Goal: Communication & Community: Answer question/provide support

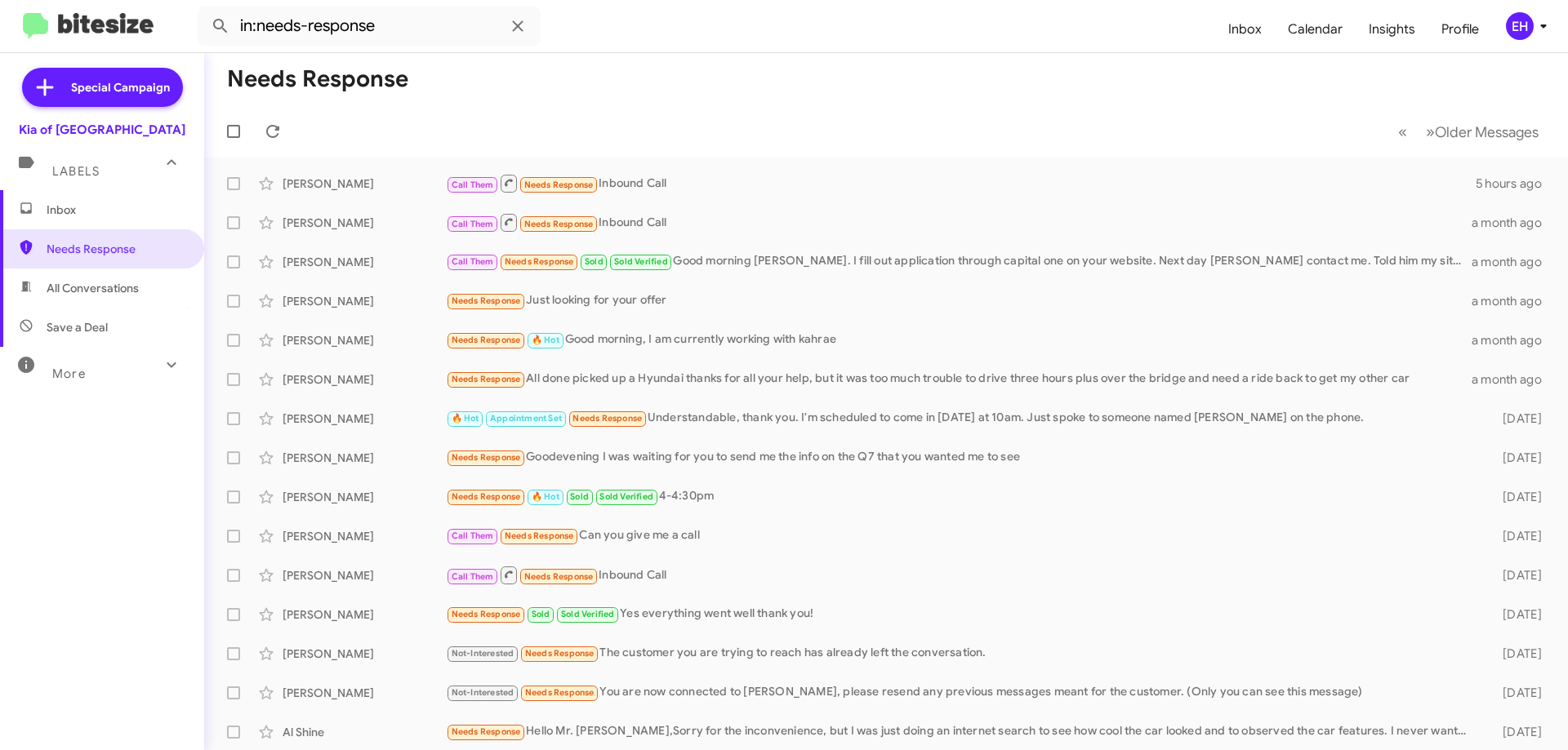
click at [131, 208] on span "Inbox" at bounding box center [116, 209] width 138 height 16
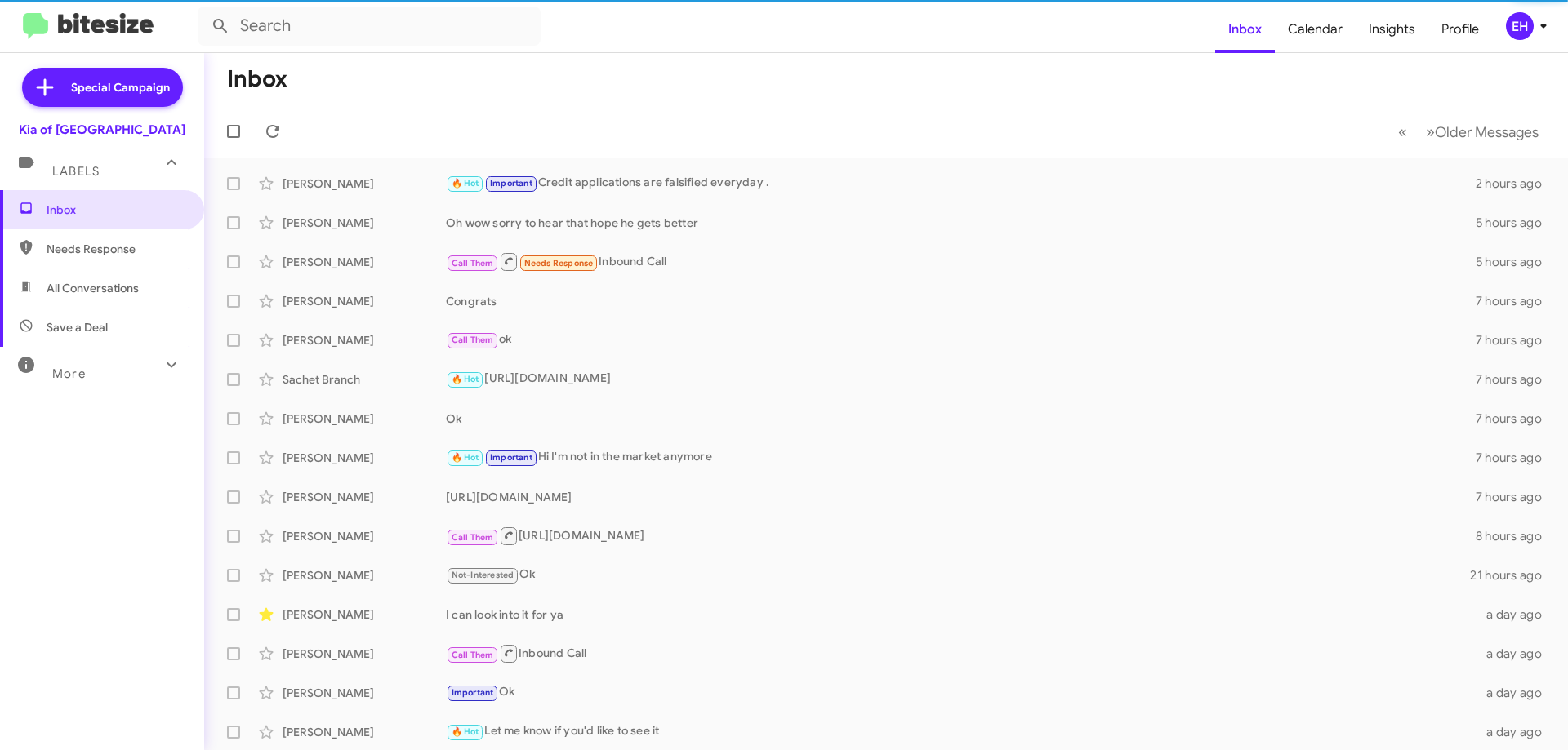
click at [87, 286] on span "All Conversations" at bounding box center [92, 289] width 92 height 16
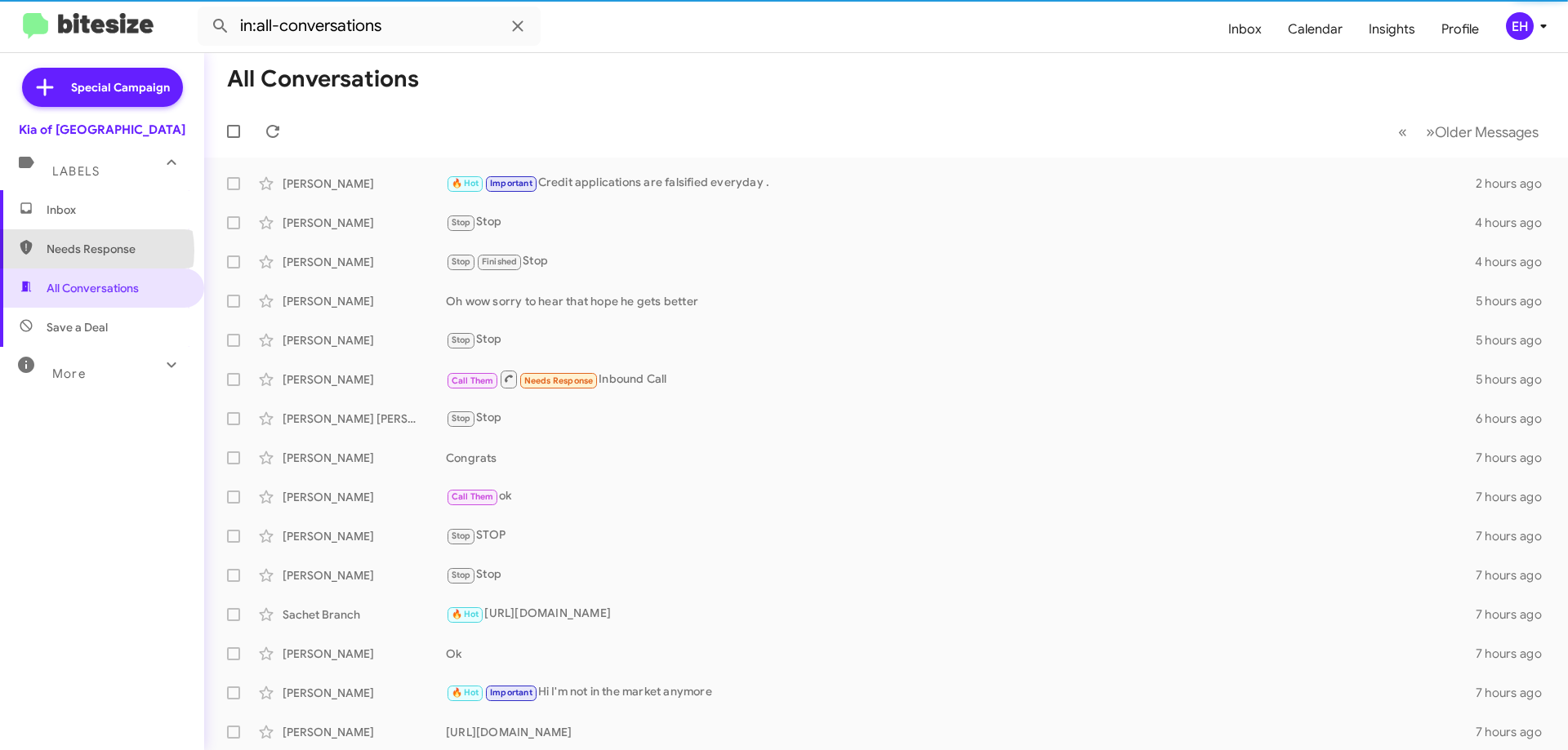
drag, startPoint x: 91, startPoint y: 250, endPoint x: 174, endPoint y: 231, distance: 85.1
click at [91, 249] on span "Needs Response" at bounding box center [116, 249] width 138 height 16
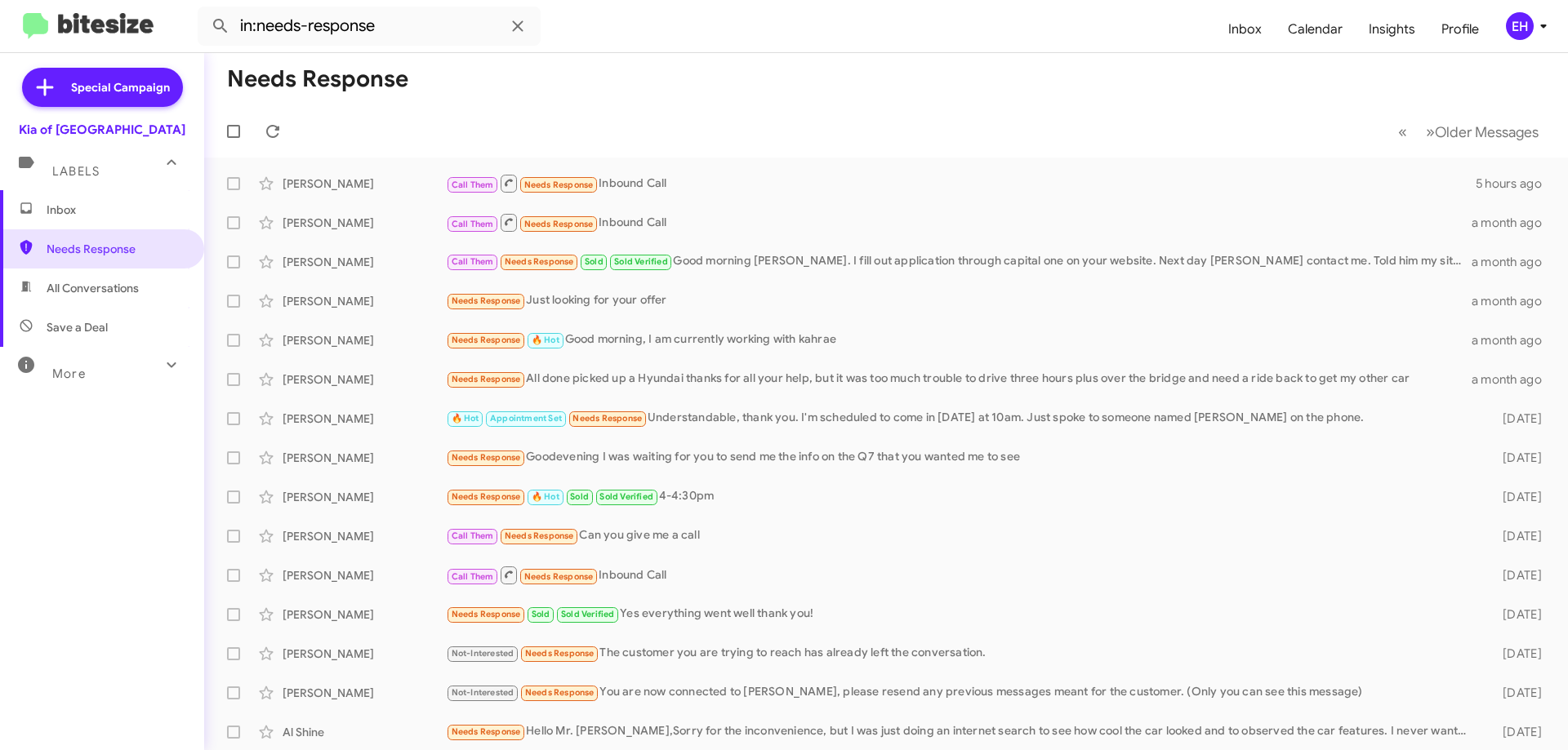
type input "in:all-conversations"
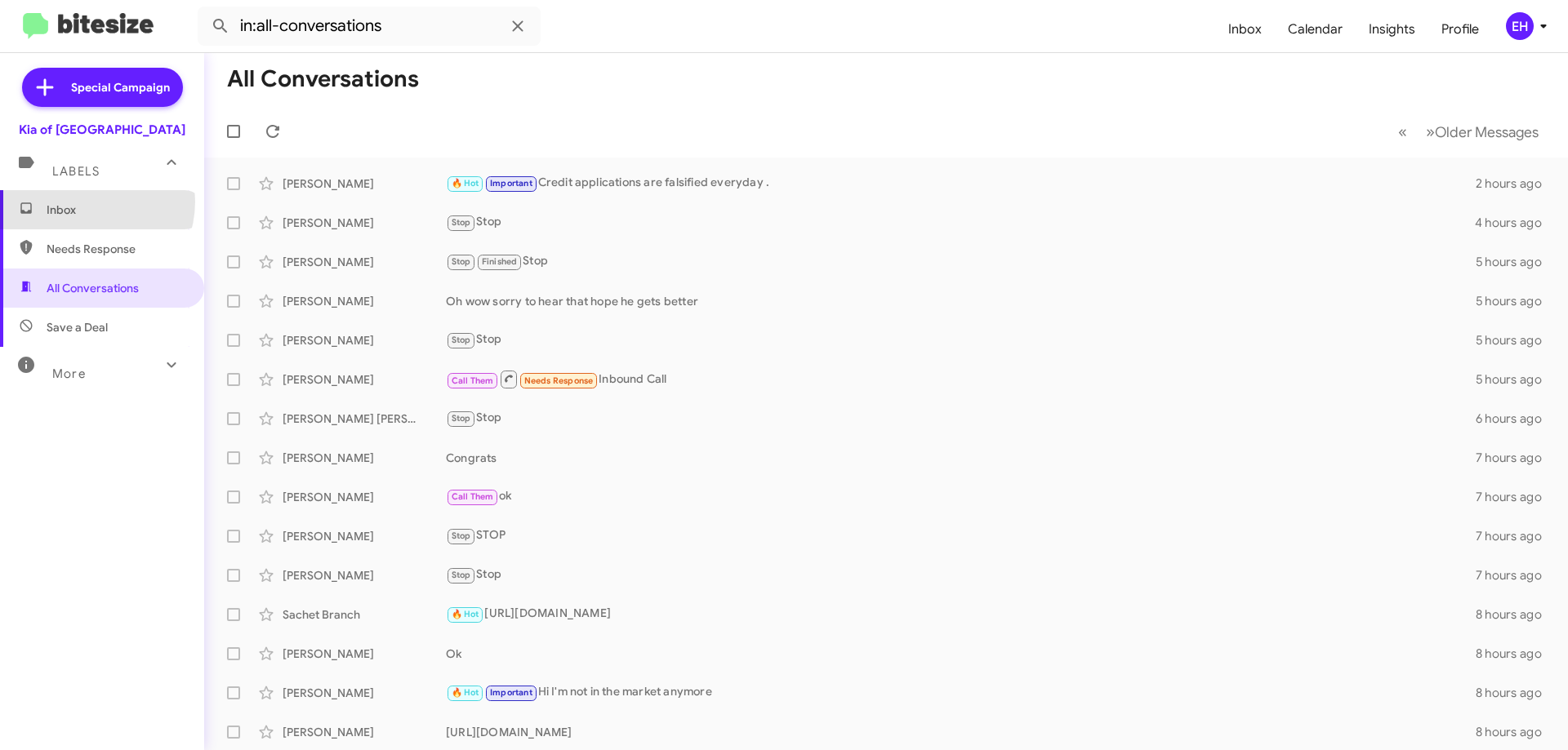
click at [86, 201] on span "Inbox" at bounding box center [116, 209] width 138 height 16
